Goal: Information Seeking & Learning: Check status

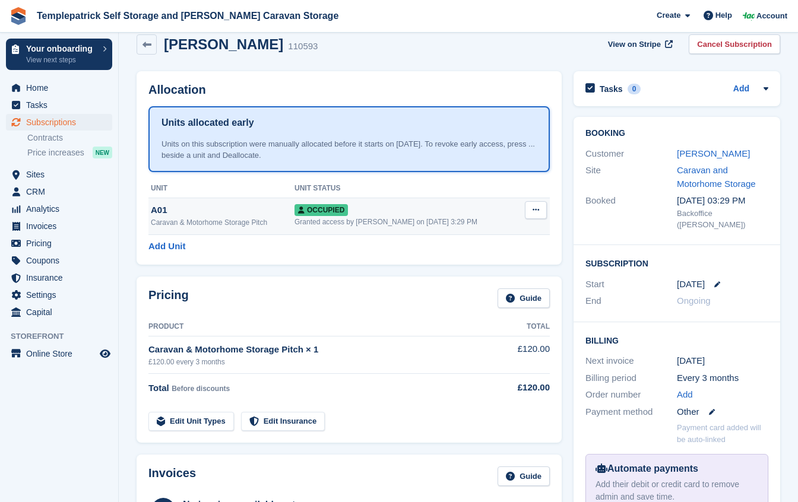
scroll to position [18, 0]
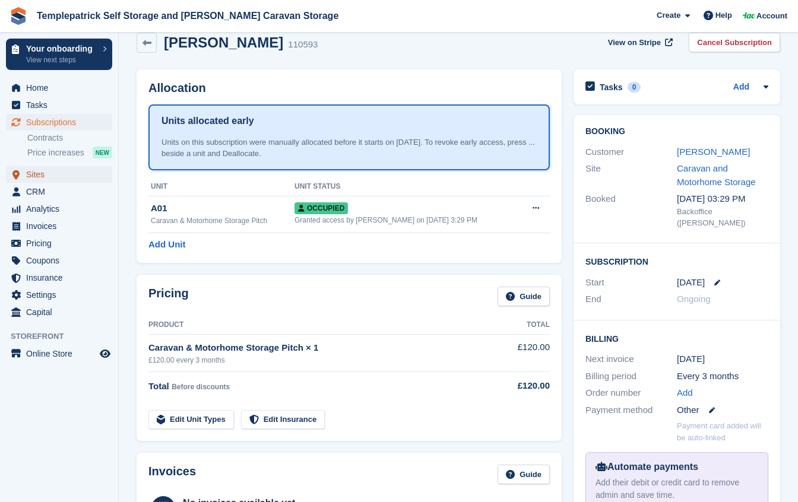
click at [31, 174] on span "Sites" at bounding box center [61, 174] width 71 height 17
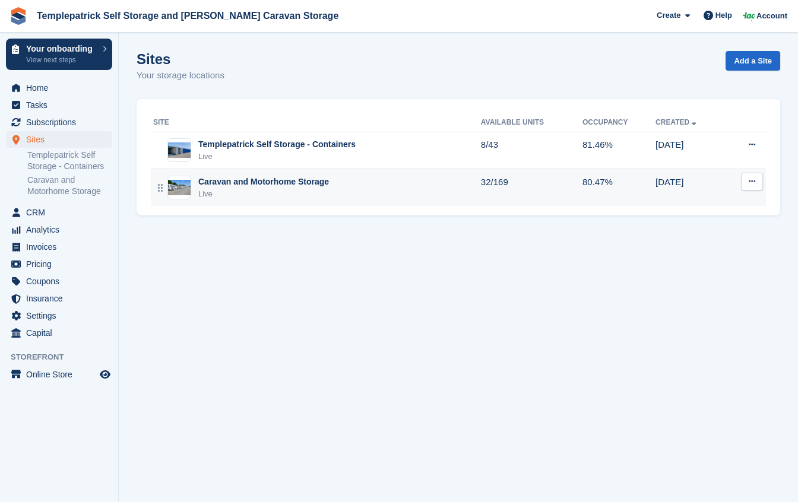
click at [248, 189] on div "Live" at bounding box center [263, 194] width 131 height 12
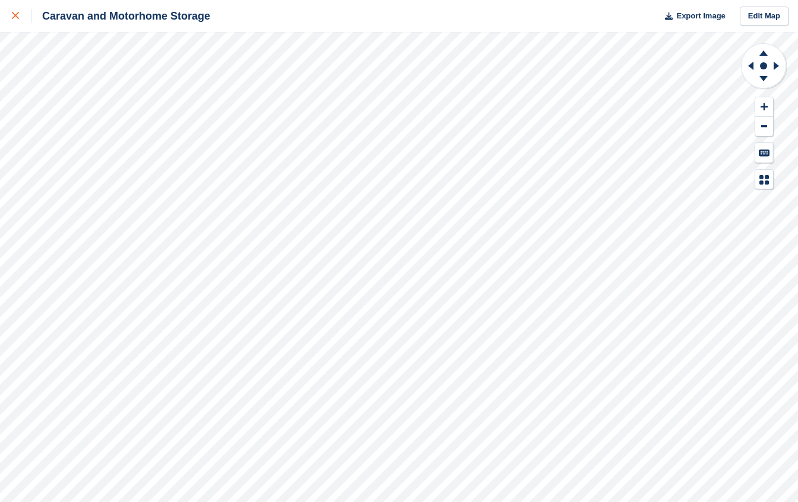
click at [17, 16] on icon at bounding box center [15, 15] width 7 height 7
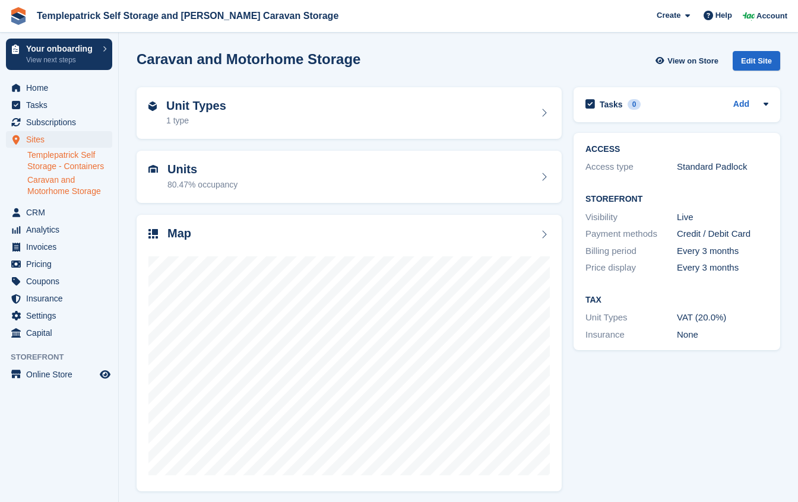
click at [58, 162] on link "Templepatrick Self Storage - Containers" at bounding box center [69, 161] width 85 height 23
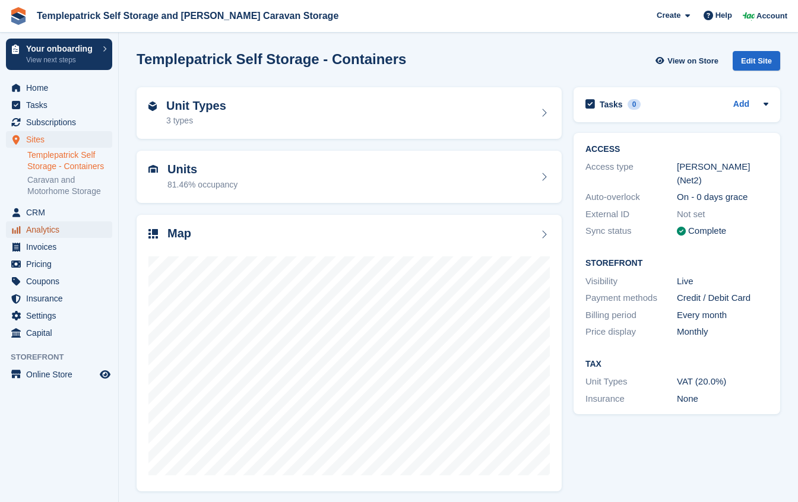
click at [42, 233] on span "Analytics" at bounding box center [61, 229] width 71 height 17
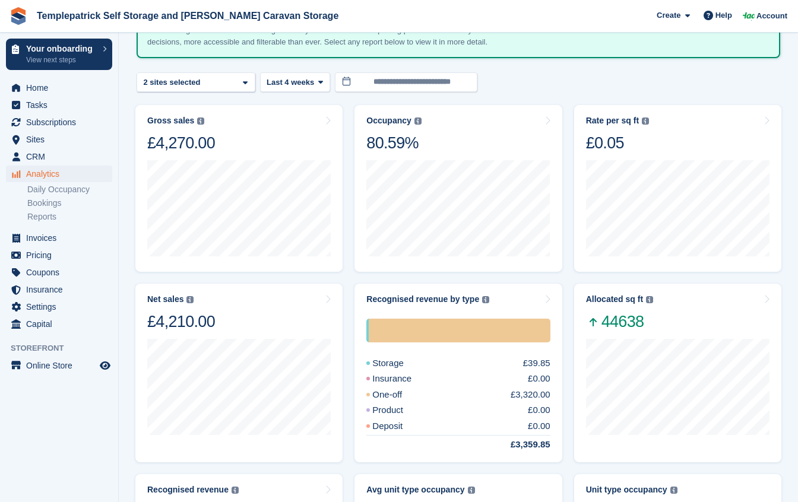
scroll to position [55, 0]
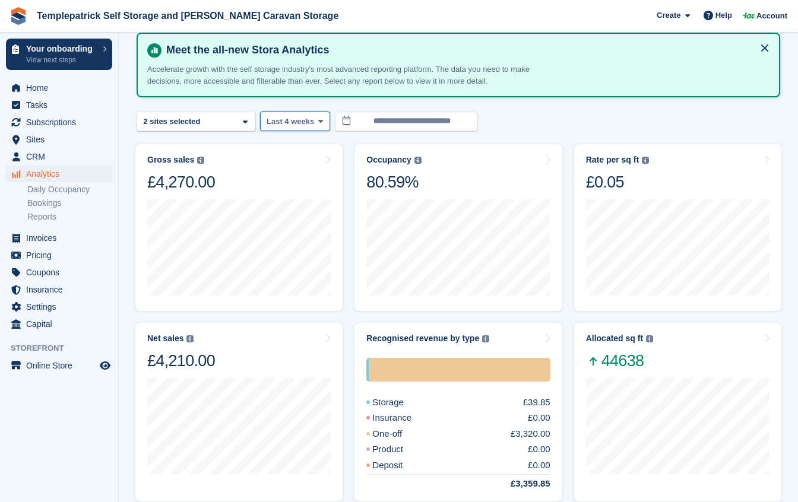
click at [318, 123] on span at bounding box center [320, 120] width 9 height 9
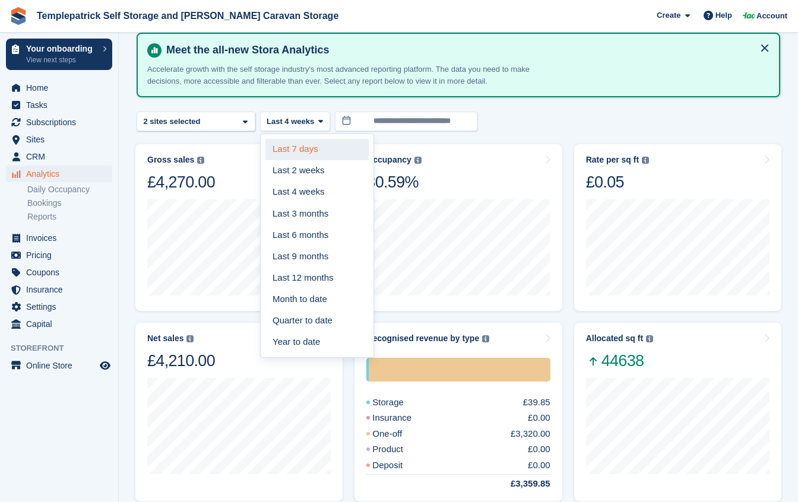
click at [299, 154] on link "Last 7 days" at bounding box center [316, 149] width 103 height 21
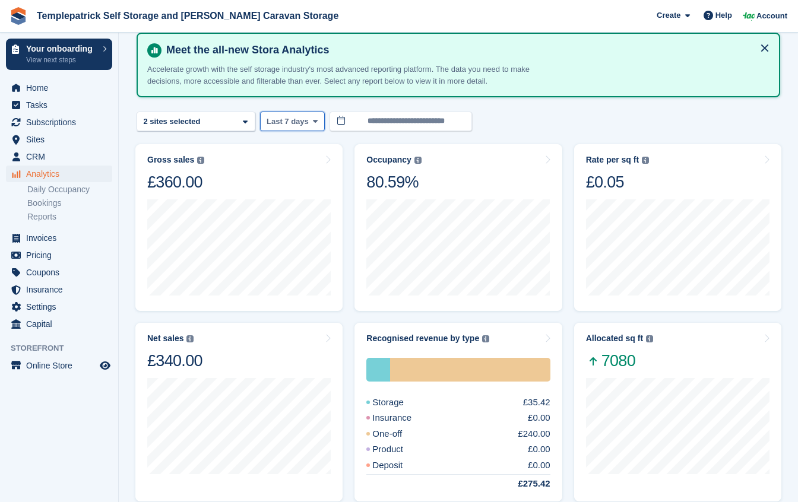
click at [306, 123] on span "Last 7 days" at bounding box center [288, 122] width 42 height 12
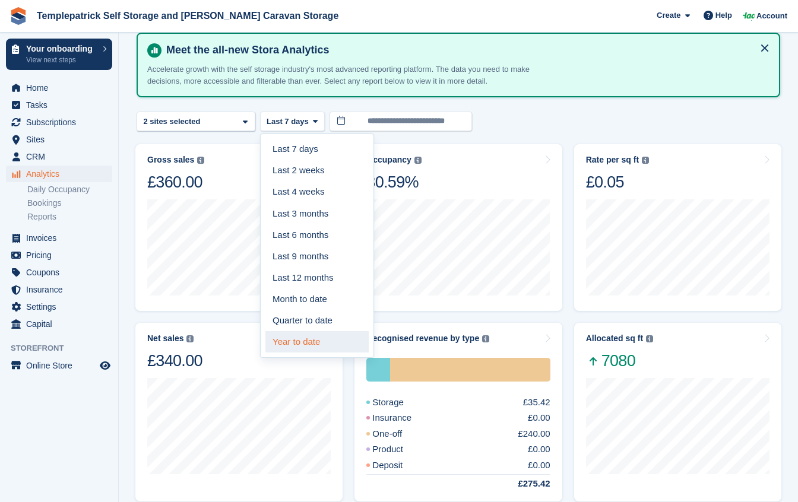
click at [301, 339] on link "Year to date" at bounding box center [316, 341] width 103 height 21
